Goal: Entertainment & Leisure: Browse casually

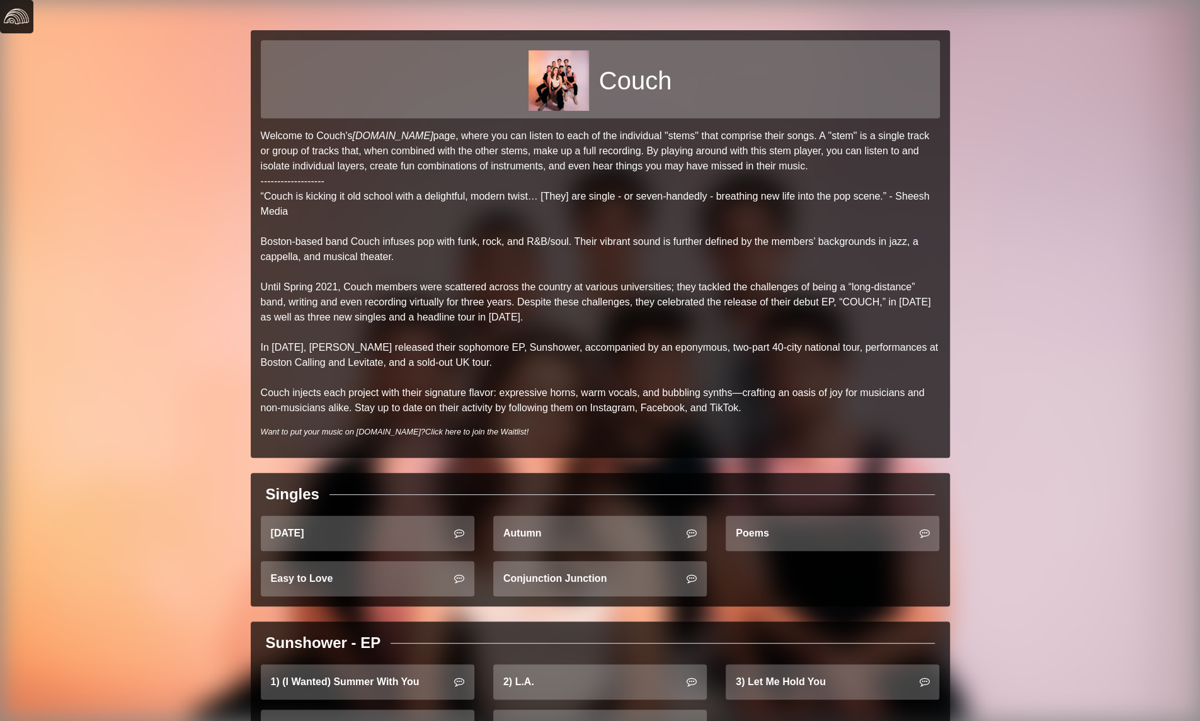
click at [20, 23] on img at bounding box center [16, 16] width 25 height 25
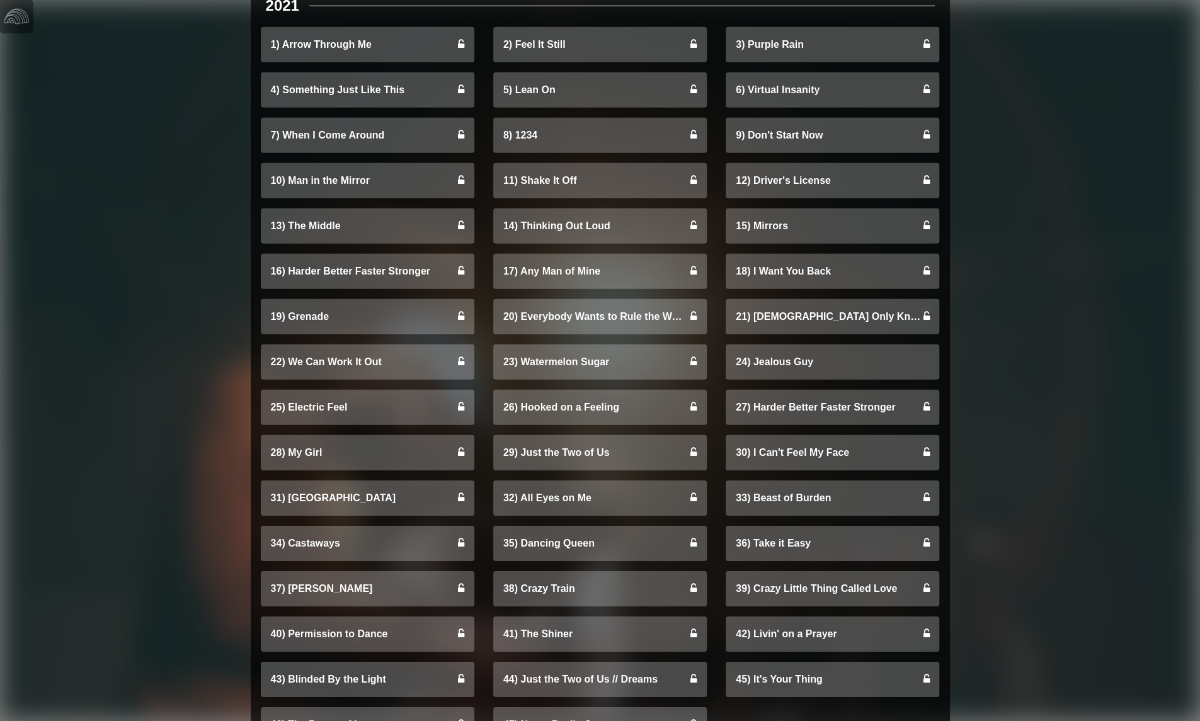
scroll to position [2721, 0]
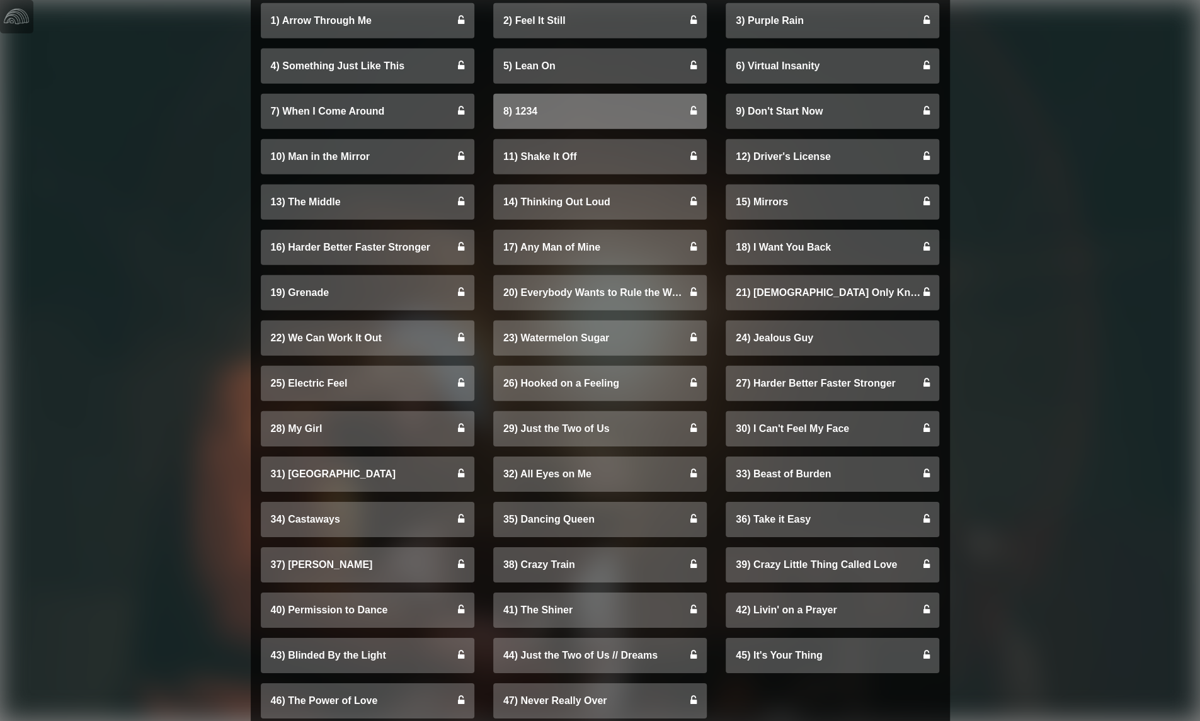
click at [623, 119] on link "8) 1234" at bounding box center [600, 111] width 214 height 35
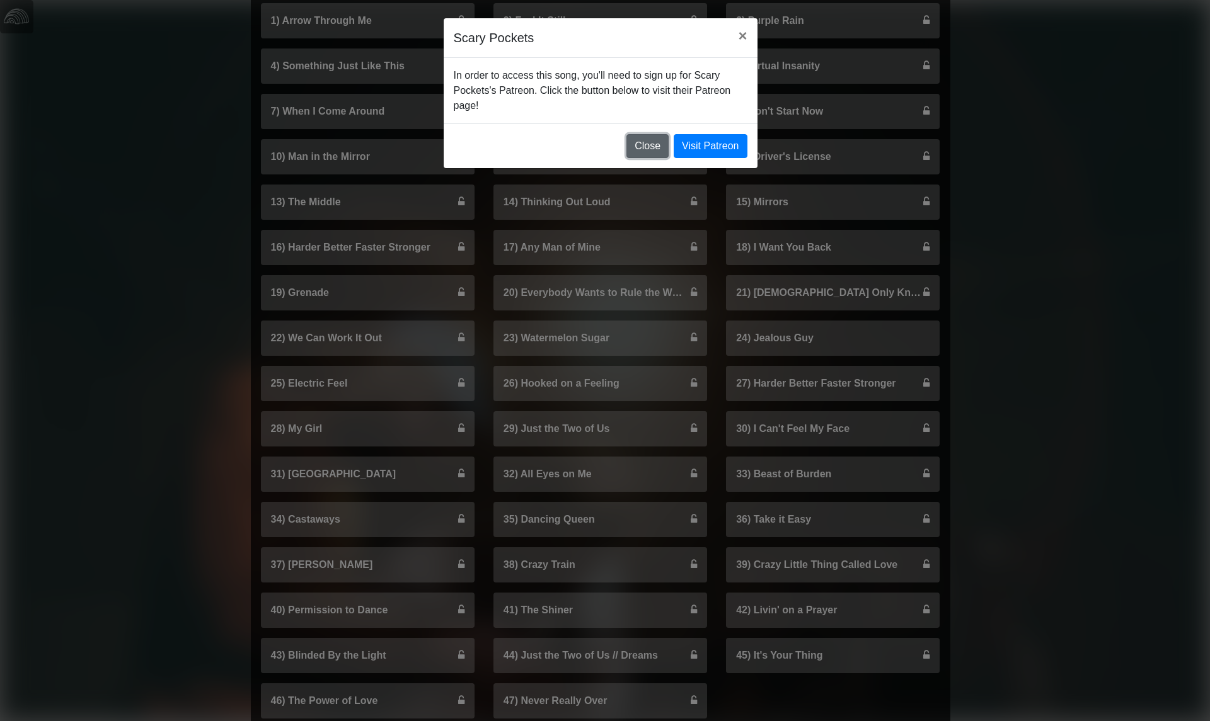
click at [644, 148] on button "Close" at bounding box center [647, 146] width 42 height 24
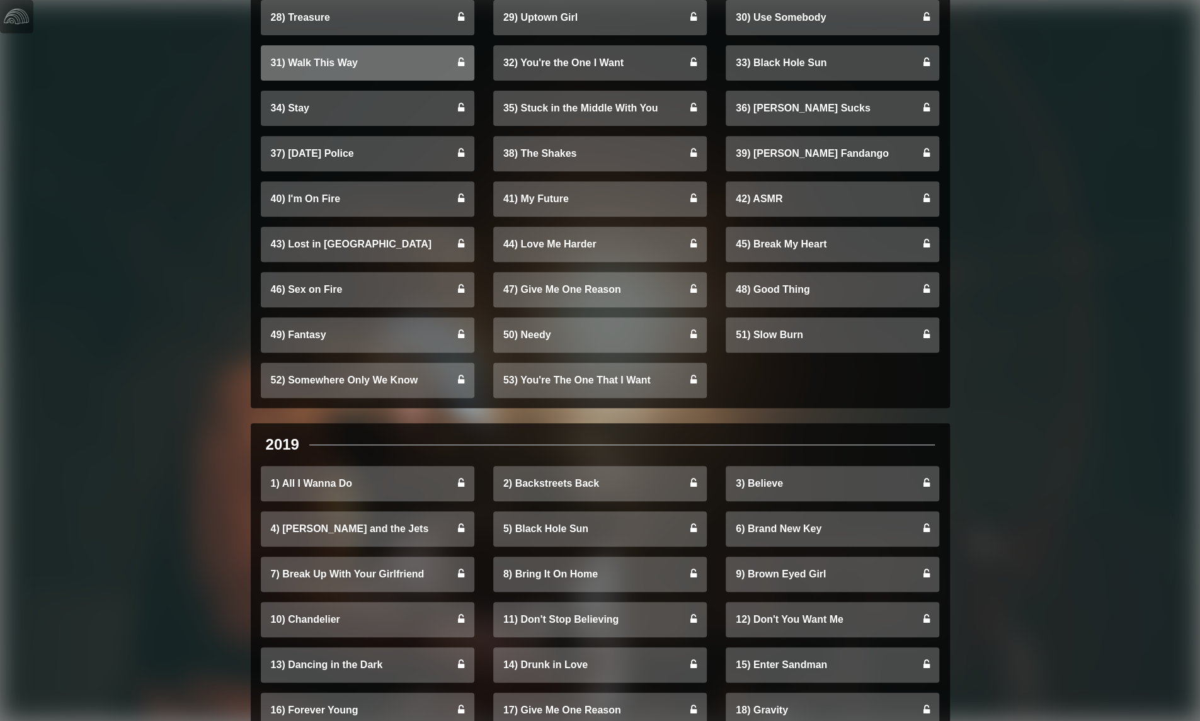
scroll to position [3849, 0]
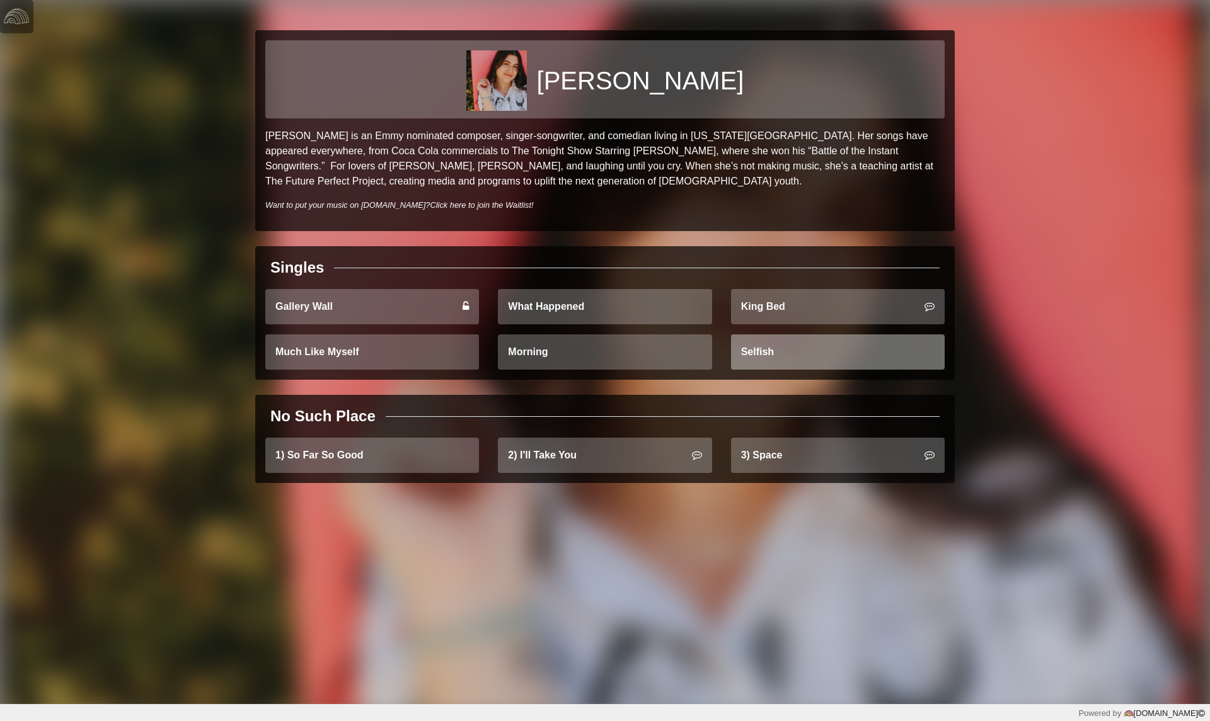
click at [791, 360] on link "Selfish" at bounding box center [838, 352] width 214 height 35
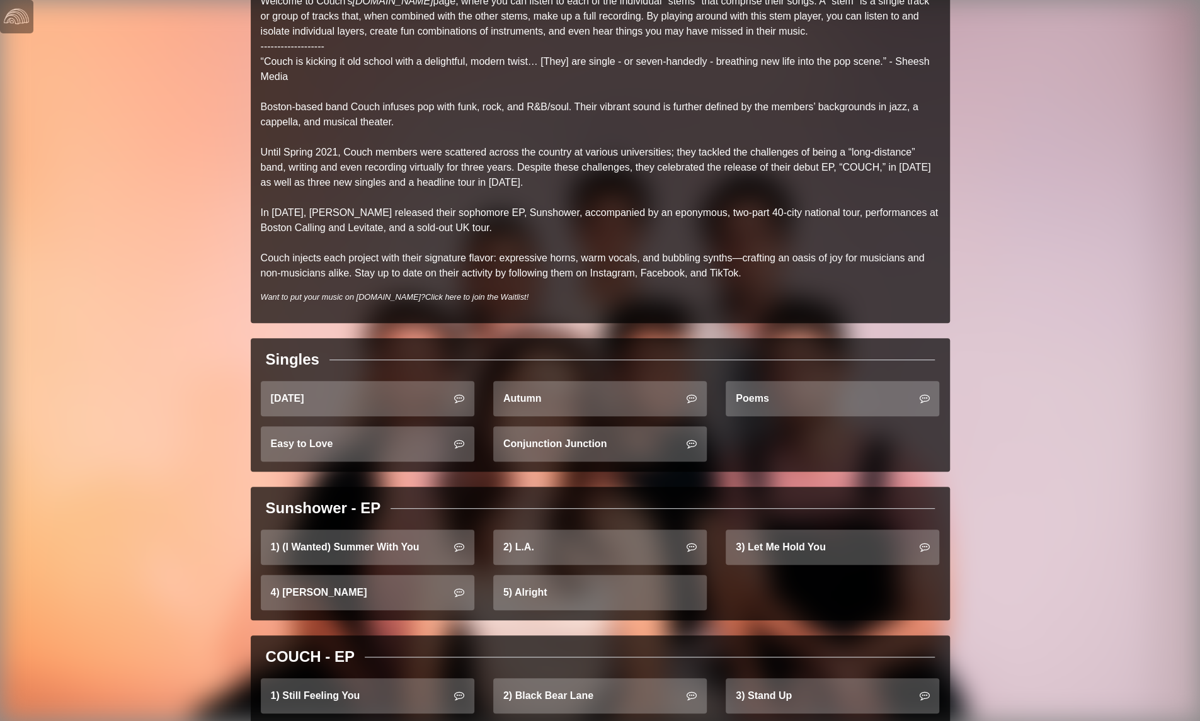
scroll to position [214, 0]
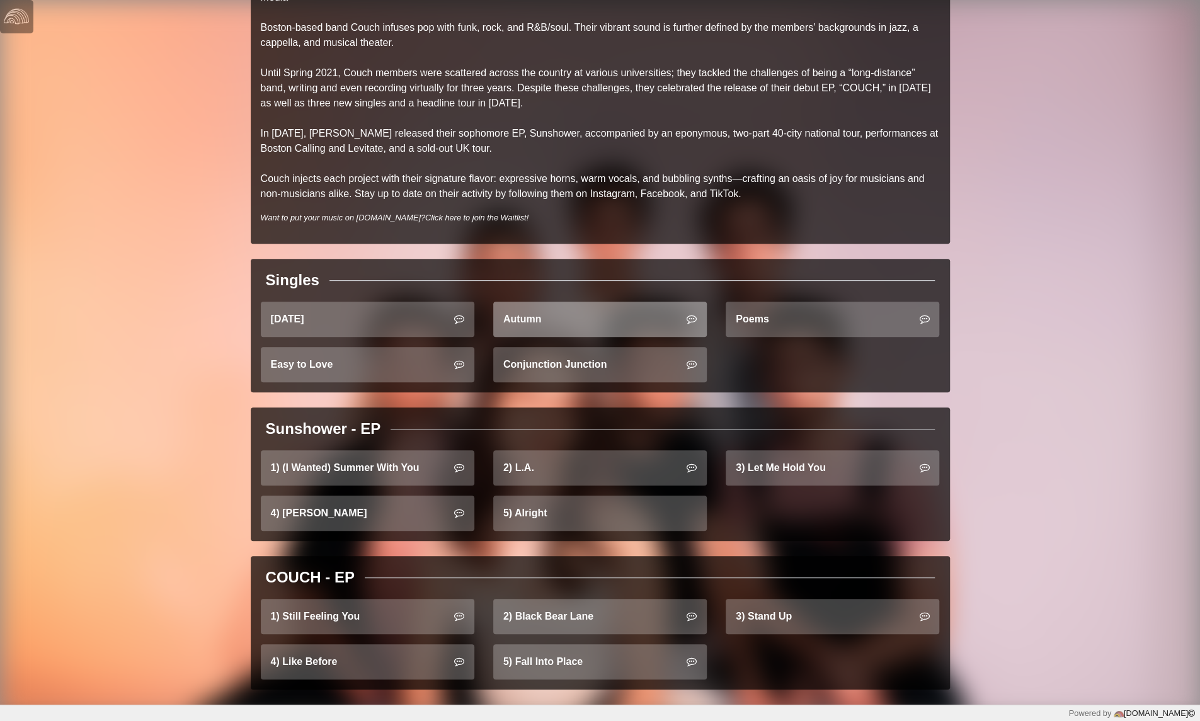
click at [562, 320] on link "Autumn" at bounding box center [600, 319] width 214 height 35
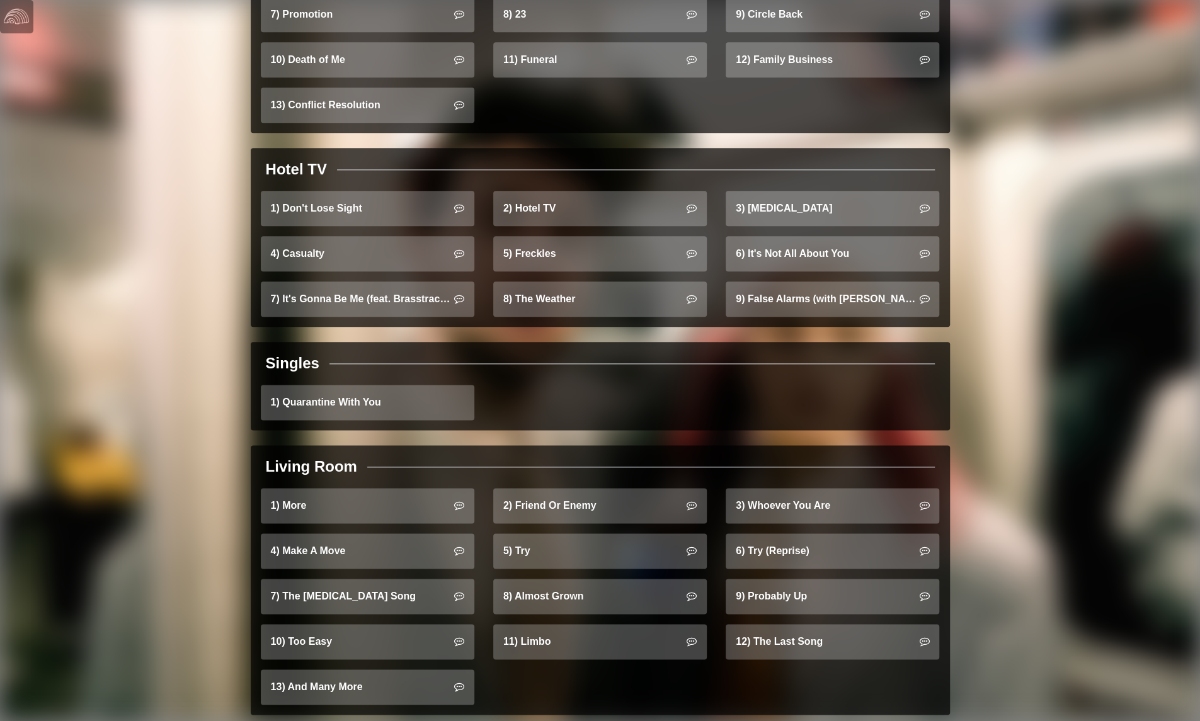
scroll to position [983, 0]
